Goal: Task Accomplishment & Management: Manage account settings

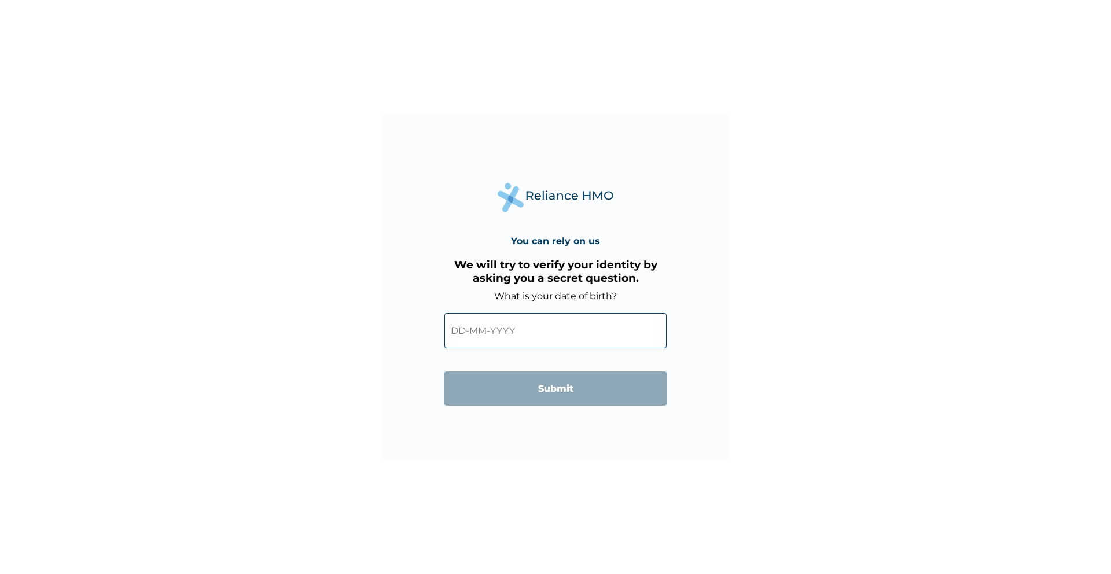
click at [465, 333] on input "text" at bounding box center [555, 330] width 222 height 35
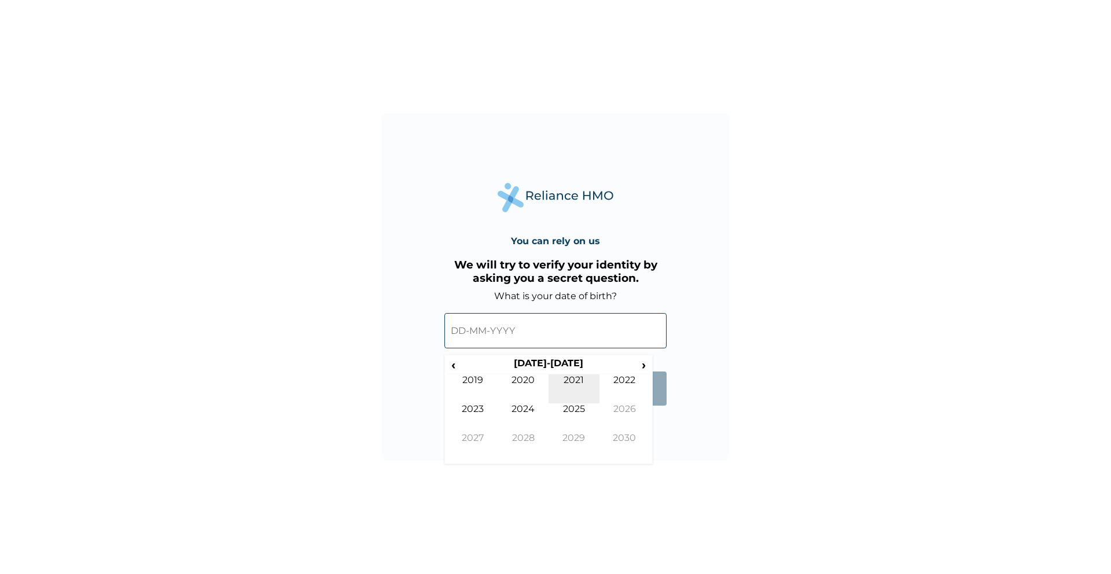
click at [555, 376] on td "2021" at bounding box center [573, 388] width 51 height 29
click at [553, 365] on th "2021" at bounding box center [548, 365] width 178 height 16
click at [552, 364] on th "[DATE]-[DATE]" at bounding box center [548, 365] width 178 height 16
click at [447, 367] on span "‹" at bounding box center [453, 364] width 12 height 14
click at [454, 367] on span "‹" at bounding box center [453, 364] width 12 height 14
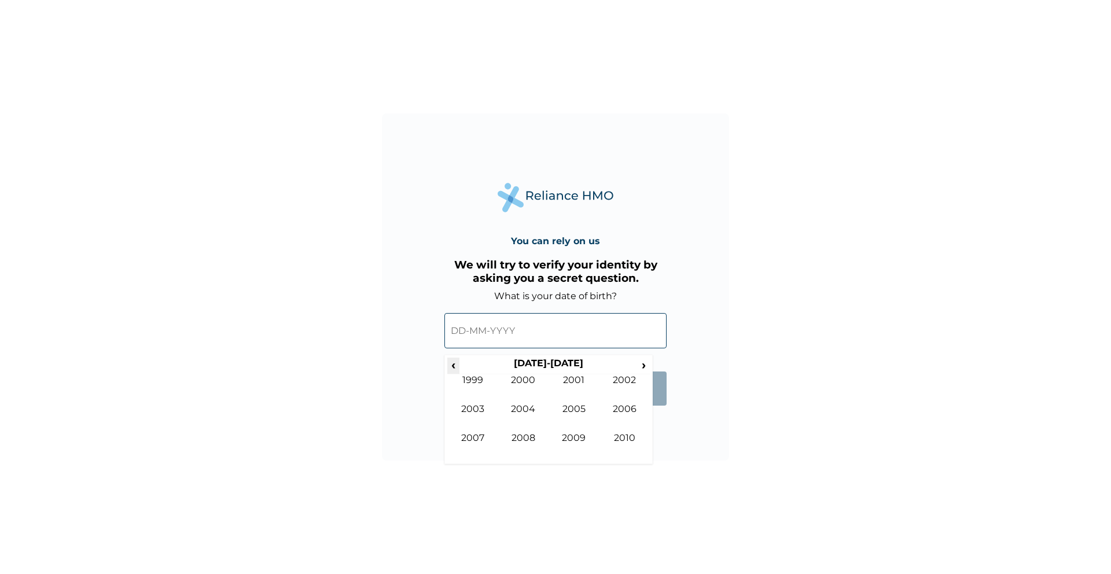
click at [454, 367] on span "‹" at bounding box center [453, 364] width 12 height 14
click at [587, 388] on td "1991" at bounding box center [573, 388] width 51 height 29
click at [627, 410] on td "Aug" at bounding box center [624, 417] width 51 height 29
click at [637, 412] on td "10" at bounding box center [635, 414] width 29 height 16
type input "[DATE]"
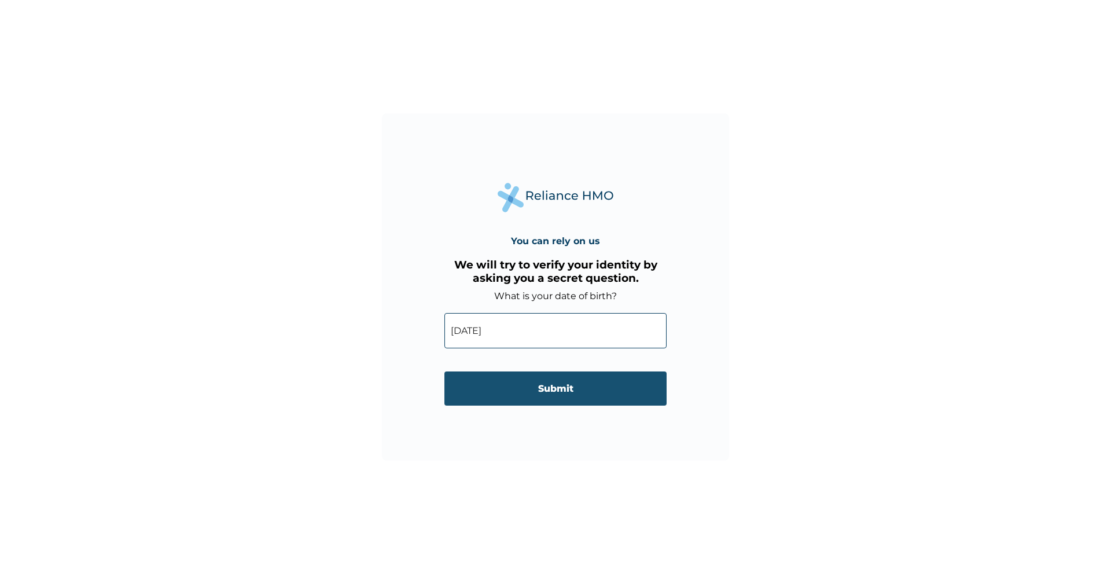
click at [551, 389] on input "Submit" at bounding box center [555, 388] width 222 height 34
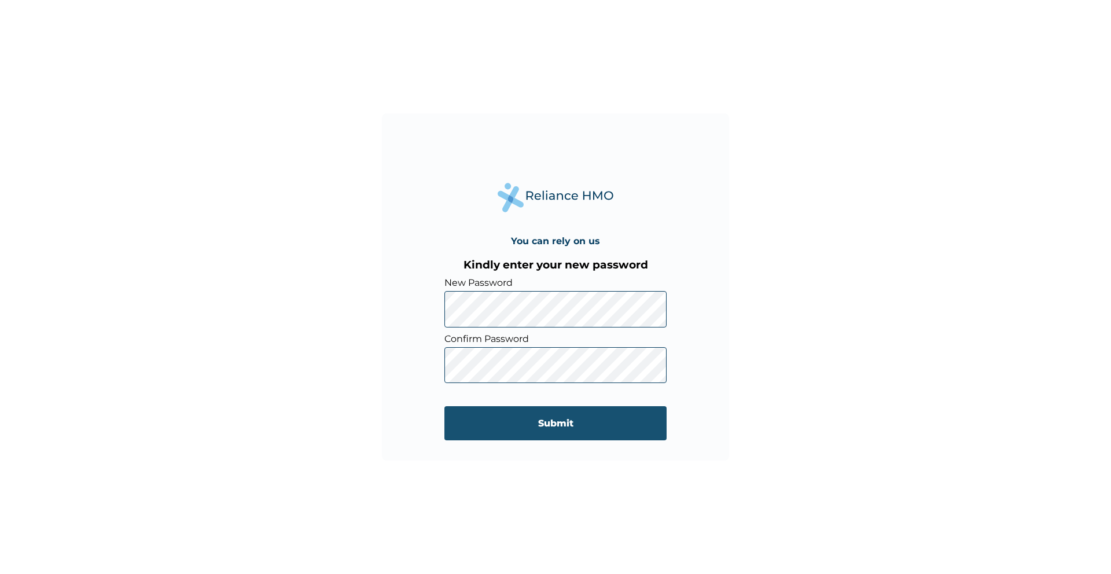
click at [563, 420] on input "Submit" at bounding box center [555, 423] width 222 height 34
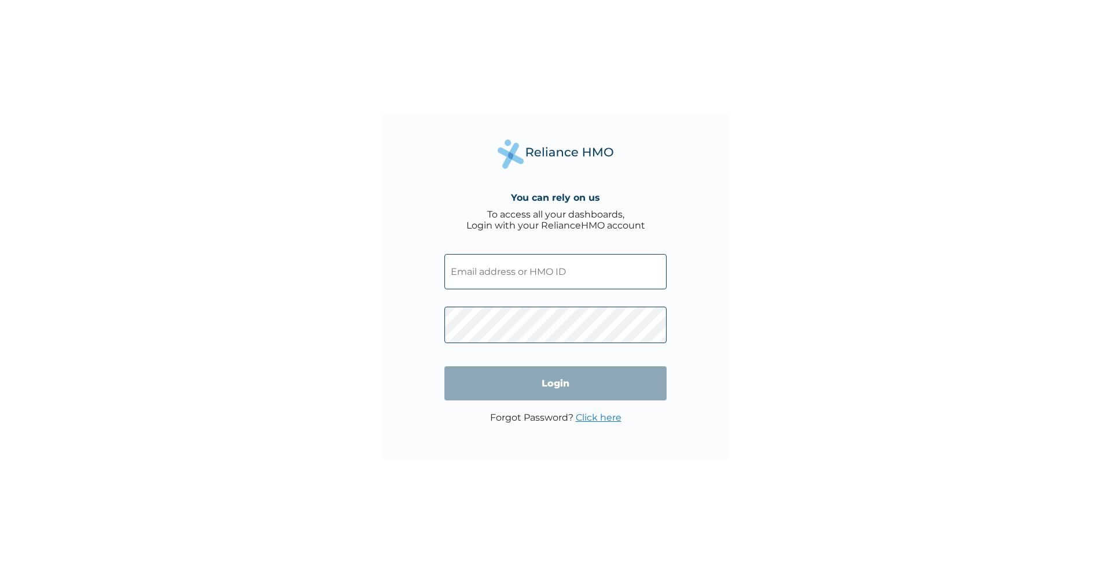
click at [524, 275] on input "text" at bounding box center [555, 271] width 222 height 35
type input "ebenezer@cowrywise.com"
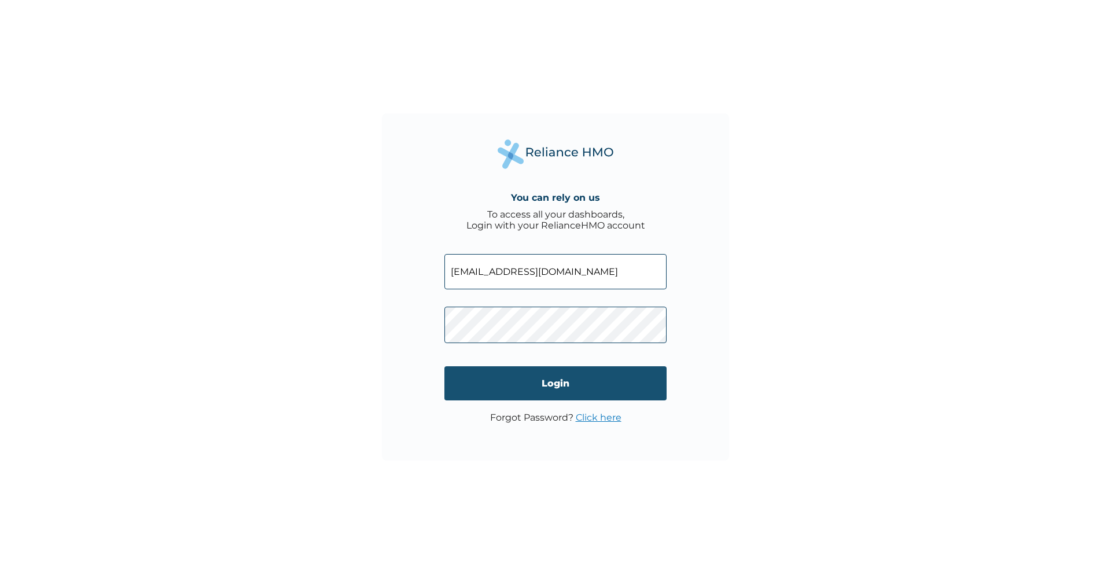
click at [514, 375] on input "Login" at bounding box center [555, 383] width 222 height 34
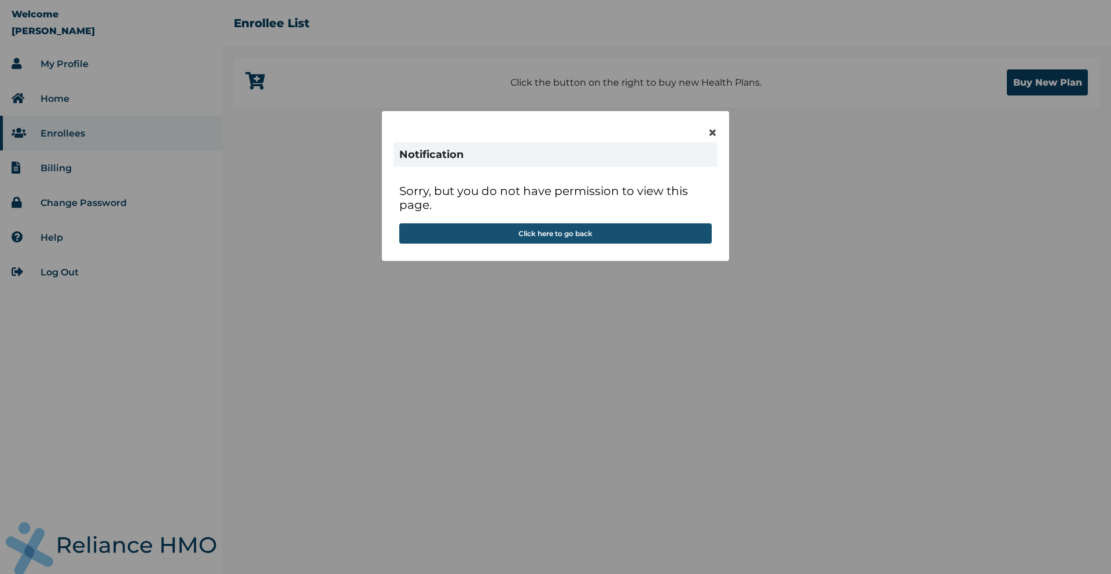
click at [561, 237] on button "Click here to go back" at bounding box center [555, 233] width 312 height 20
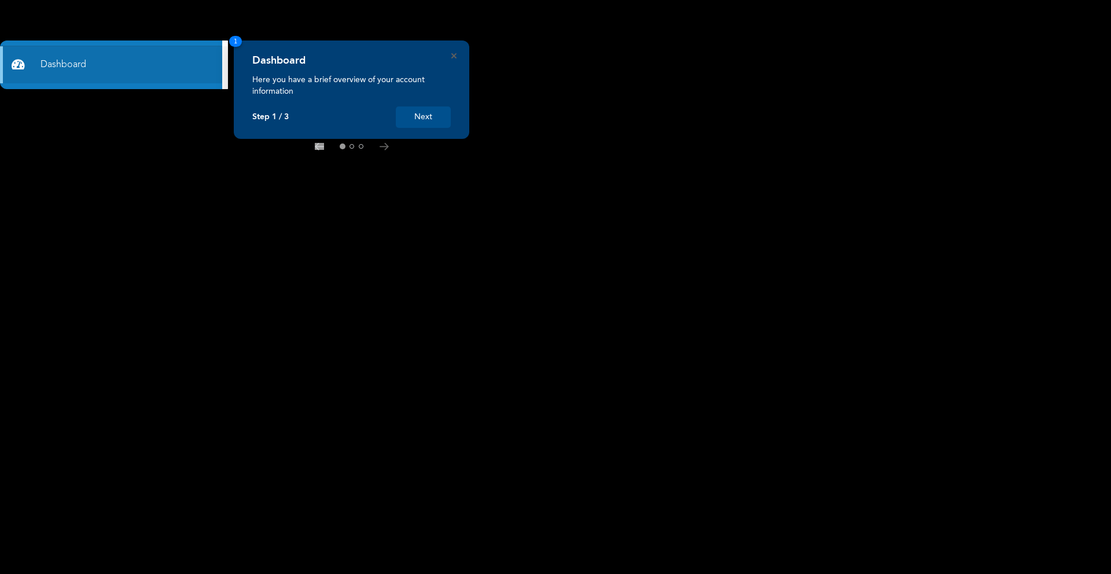
click at [428, 118] on button "Next" at bounding box center [423, 116] width 55 height 21
